Goal: Task Accomplishment & Management: Manage account settings

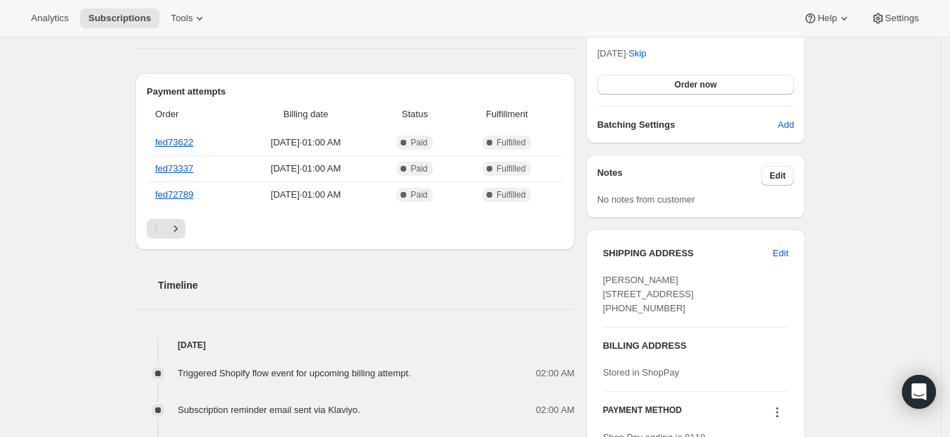
scroll to position [441, 0]
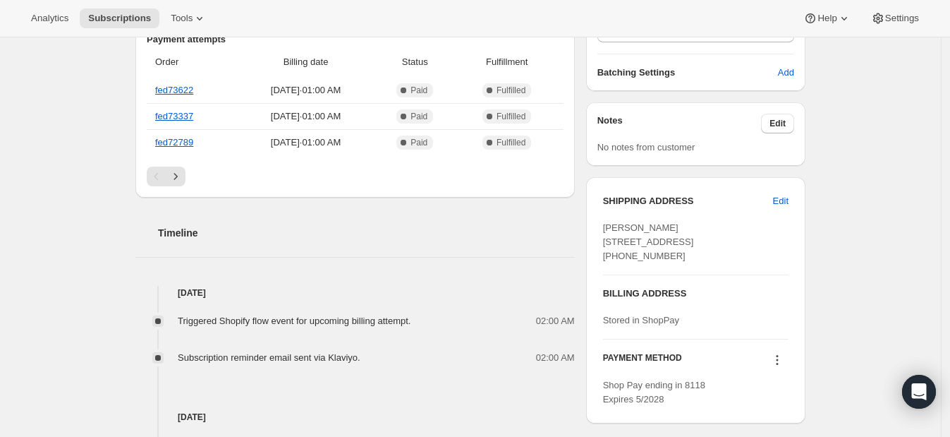
drag, startPoint x: 674, startPoint y: 296, endPoint x: 610, endPoint y: 305, distance: 64.1
click at [610, 274] on div "SHIPPING ADDRESS Edit [PERSON_NAME] [STREET_ADDRESS] [PHONE_NUMBER]" at bounding box center [696, 234] width 186 height 80
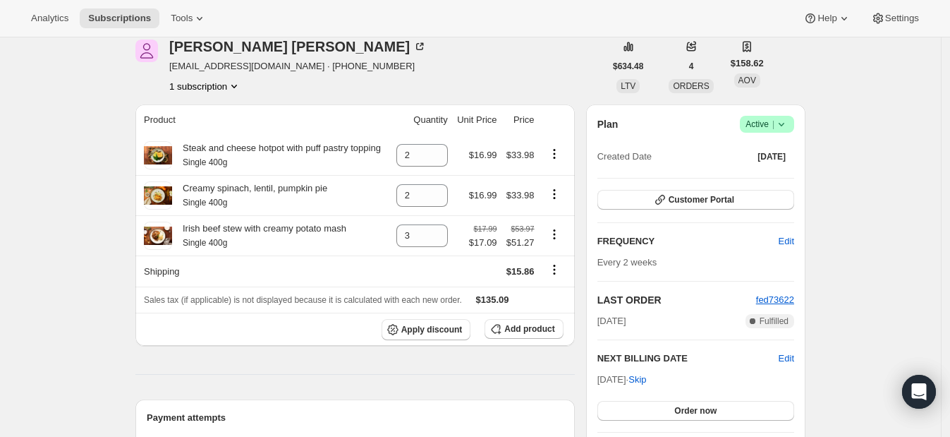
scroll to position [87, 0]
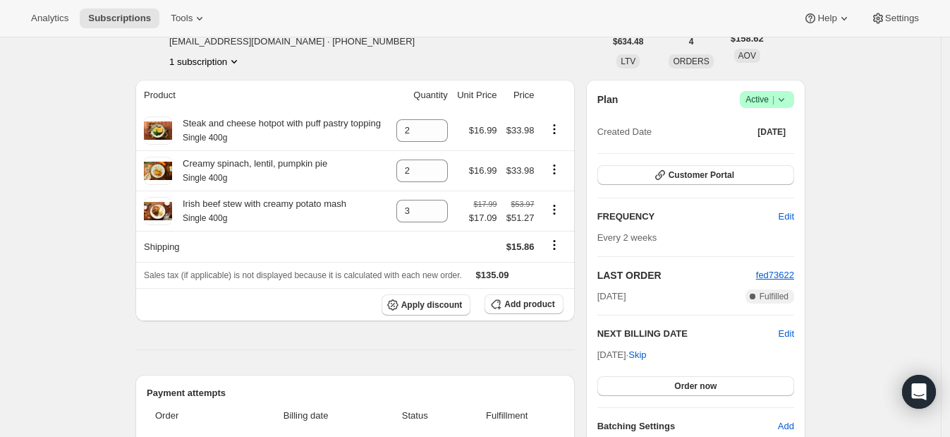
click at [790, 332] on span "Edit" at bounding box center [787, 334] width 16 height 14
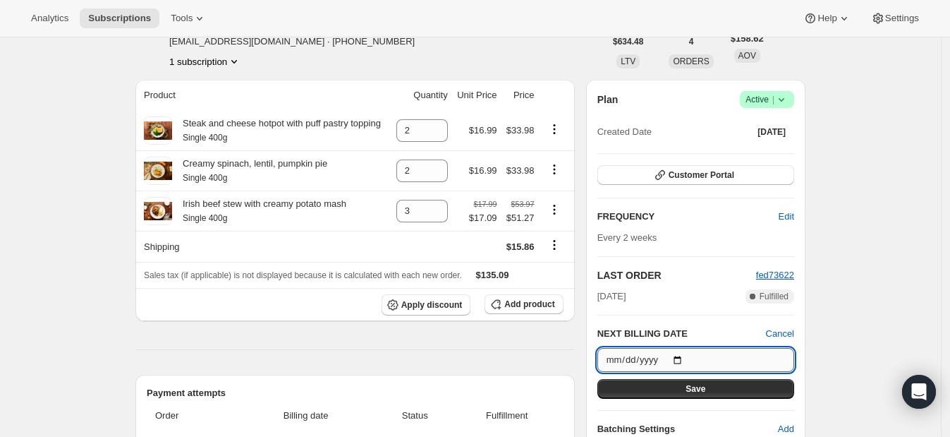
click at [684, 362] on input "[DATE]" at bounding box center [695, 360] width 197 height 24
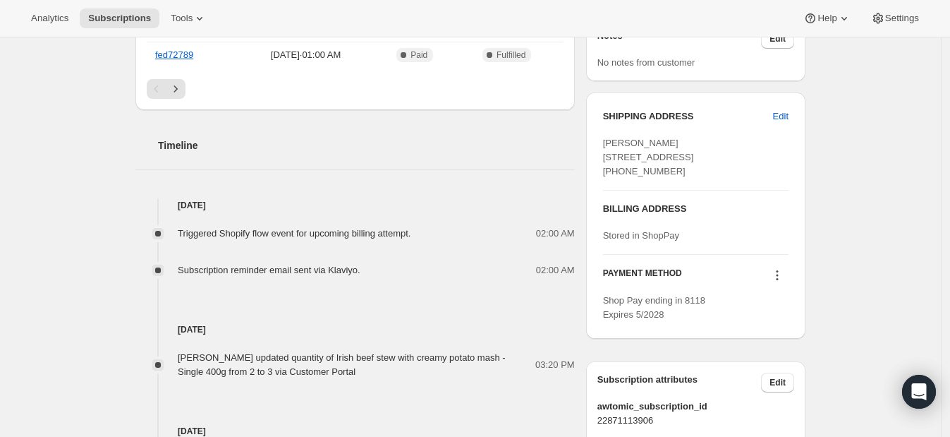
scroll to position [529, 0]
